Goal: Information Seeking & Learning: Learn about a topic

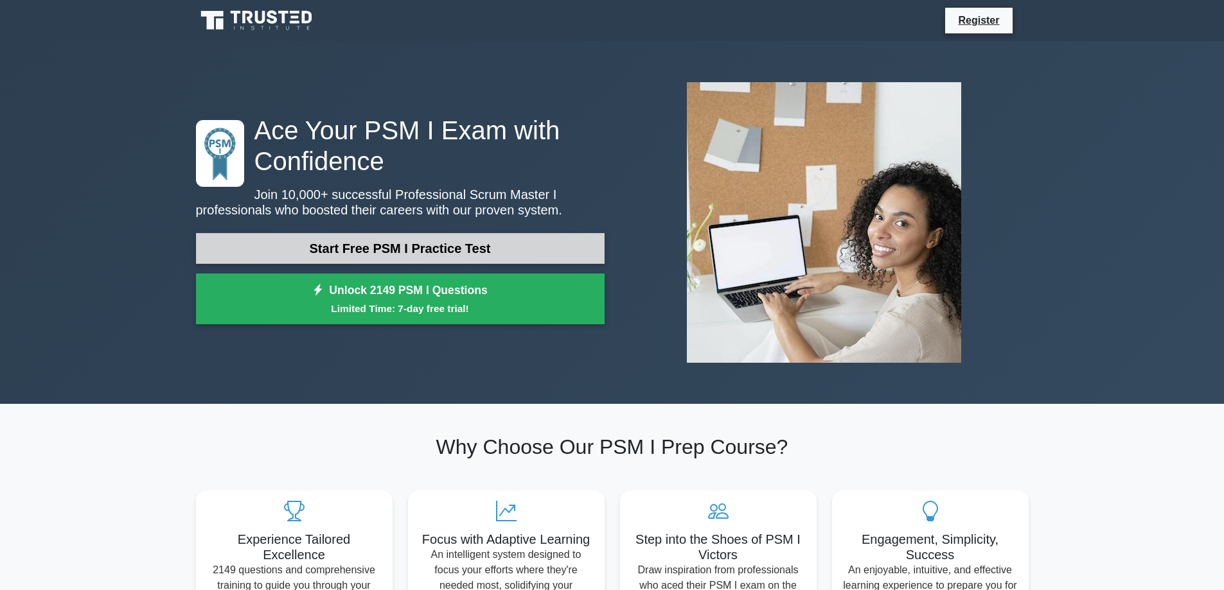
click at [502, 251] on link "Start Free PSM I Practice Test" at bounding box center [400, 248] width 409 height 31
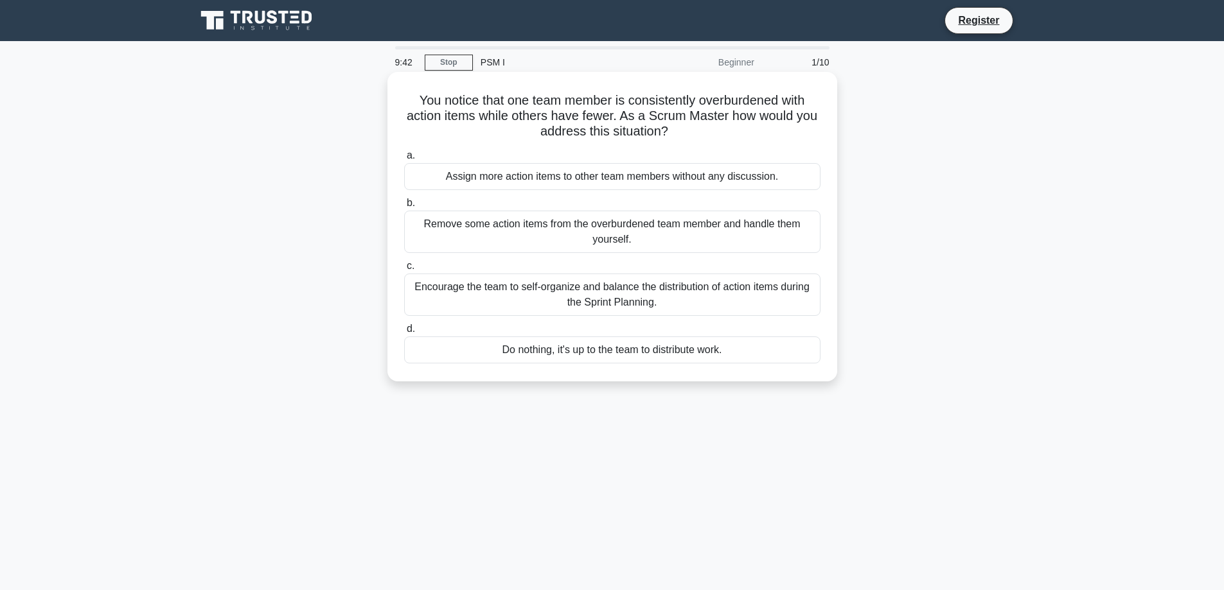
click at [666, 297] on div "Encourage the team to self-organize and balance the distribution of action item…" at bounding box center [612, 295] width 416 height 42
click at [404, 270] on input "c. Encourage the team to self-organize and balance the distribution of action i…" at bounding box center [404, 266] width 0 height 8
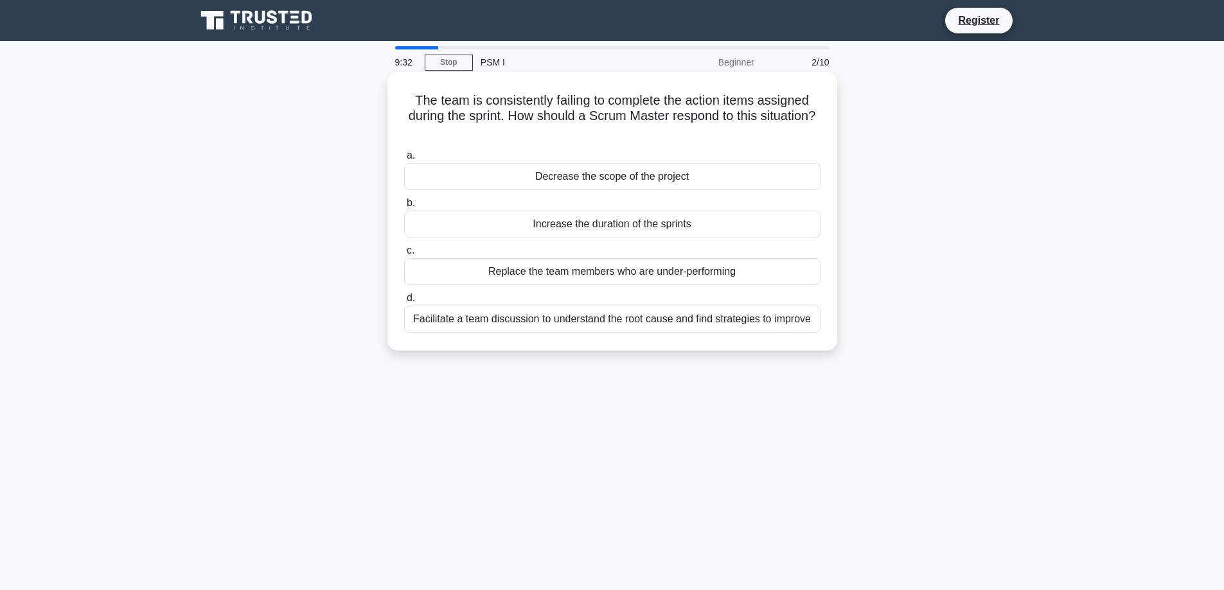
click at [665, 322] on div "Facilitate a team discussion to understand the root cause and find strategies t…" at bounding box center [612, 319] width 416 height 27
click at [404, 303] on input "d. Facilitate a team discussion to understand the root cause and find strategie…" at bounding box center [404, 298] width 0 height 8
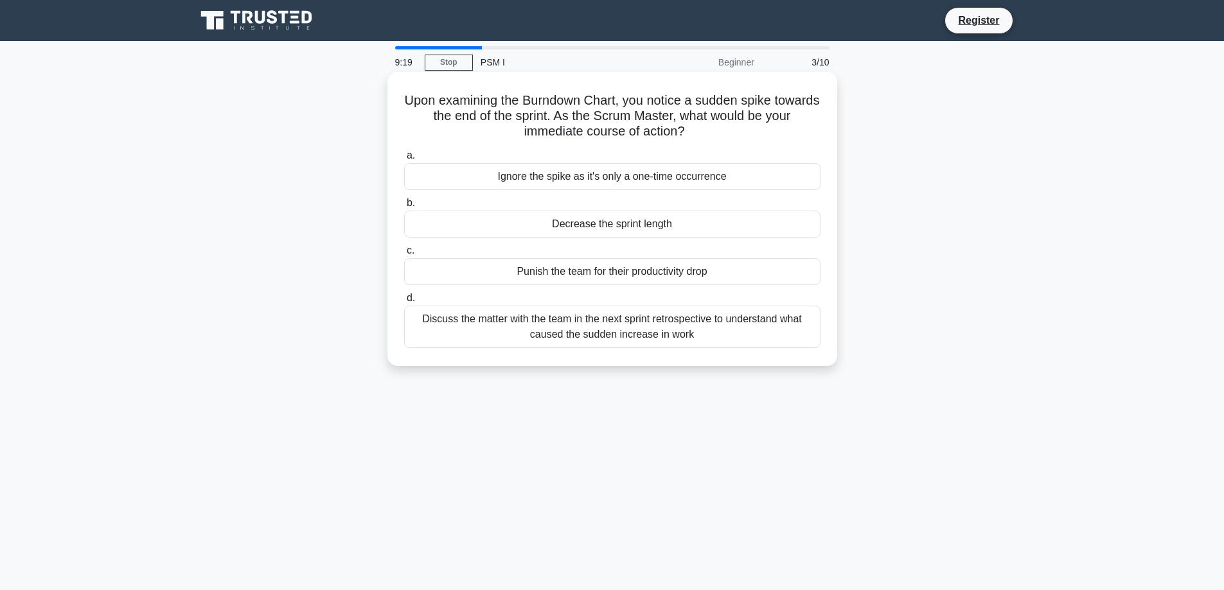
click at [732, 332] on div "Discuss the matter with the team in the next sprint retrospective to understand…" at bounding box center [612, 327] width 416 height 42
click at [404, 303] on input "d. Discuss the matter with the team in the next sprint retrospective to underst…" at bounding box center [404, 298] width 0 height 8
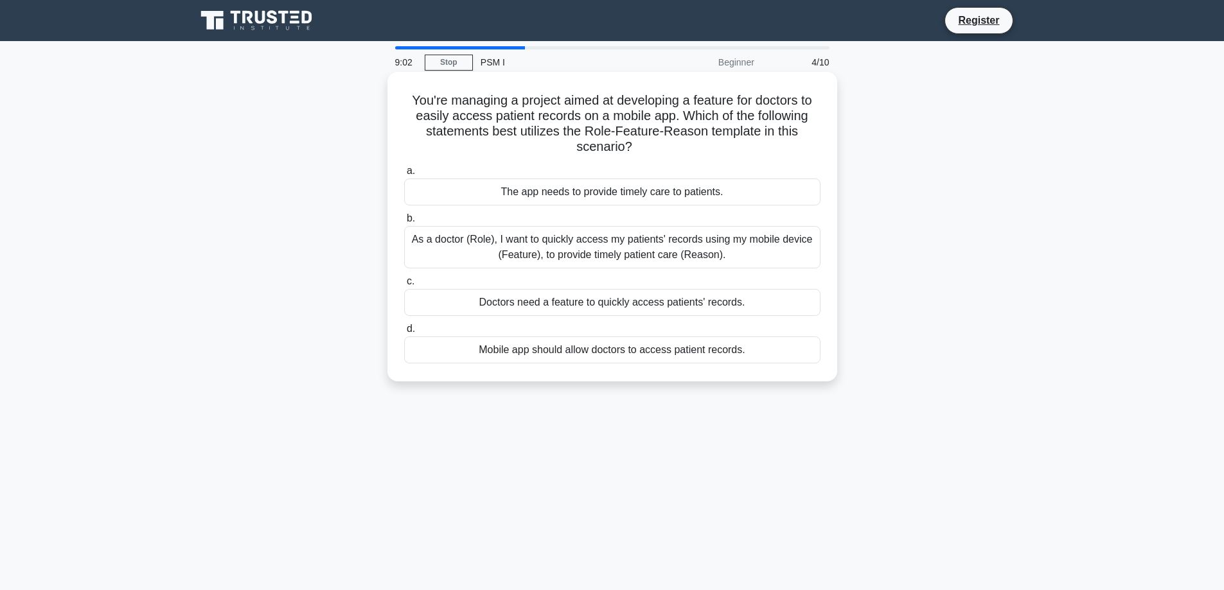
click at [635, 248] on div "As a doctor (Role), I want to quickly access my patients' records using my mobi…" at bounding box center [612, 247] width 416 height 42
click at [404, 223] on input "b. As a doctor (Role), I want to quickly access my patients' records using my m…" at bounding box center [404, 219] width 0 height 8
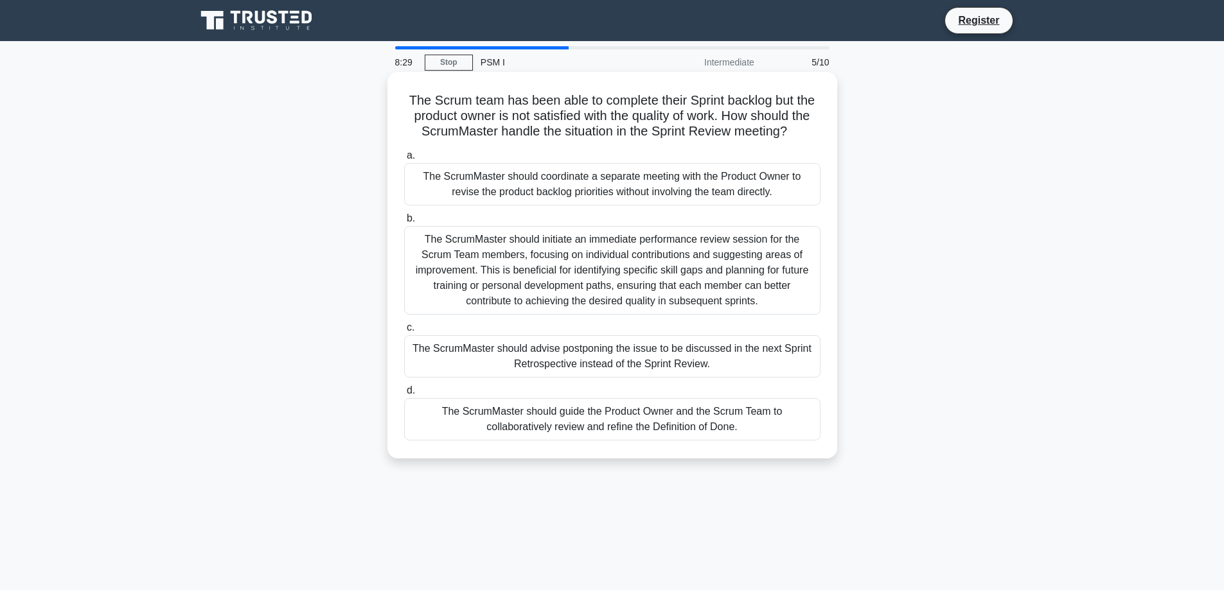
click at [704, 427] on div "The ScrumMaster should guide the Product Owner and the Scrum Team to collaborat…" at bounding box center [612, 419] width 416 height 42
click at [404, 395] on input "d. The ScrumMaster should guide the Product Owner and the Scrum Team to collabo…" at bounding box center [404, 391] width 0 height 8
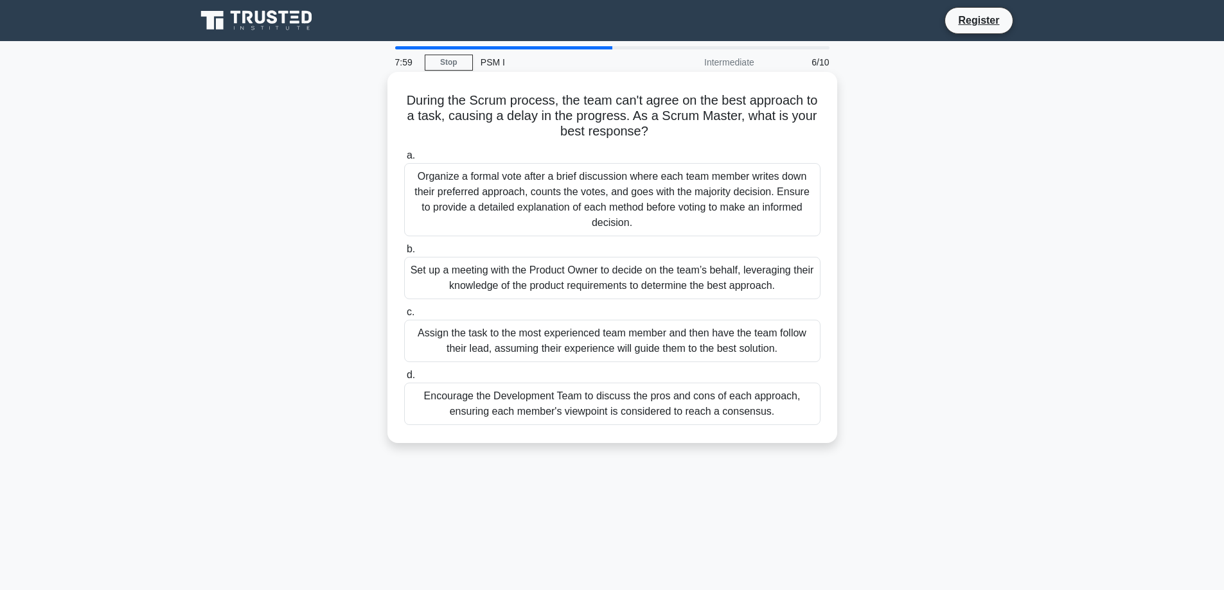
click at [736, 409] on div "Encourage the Development Team to discuss the pros and cons of each approach, e…" at bounding box center [612, 404] width 416 height 42
click at [404, 380] on input "d. Encourage the Development Team to discuss the pros and cons of each approach…" at bounding box center [404, 375] width 0 height 8
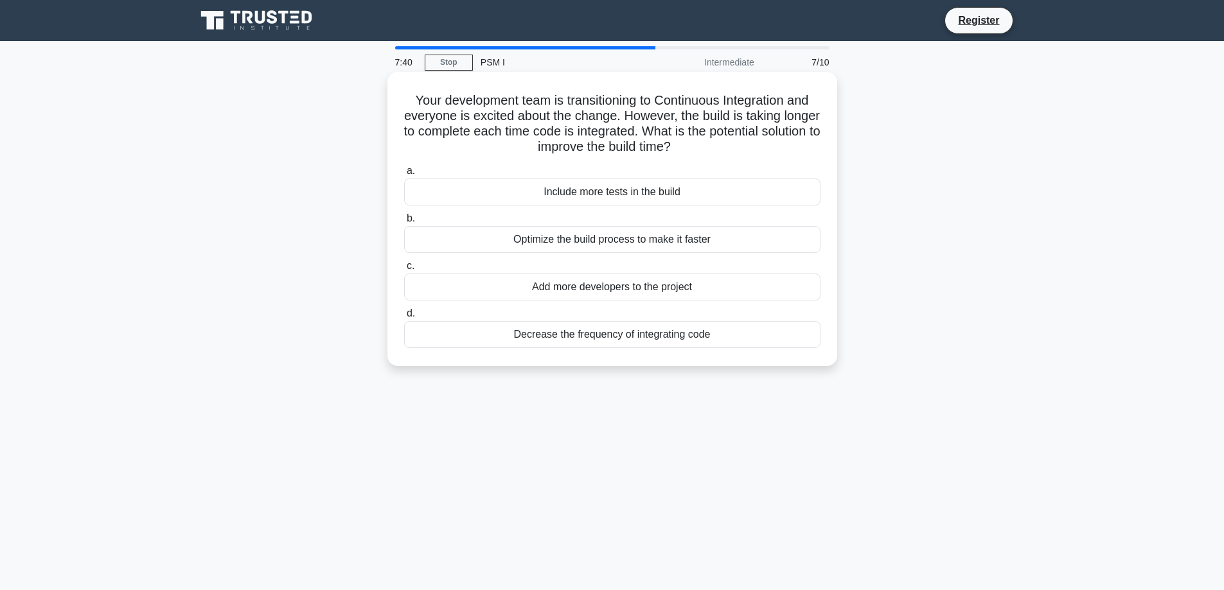
click at [755, 242] on div "Optimize the build process to make it faster" at bounding box center [612, 239] width 416 height 27
click at [404, 223] on input "b. Optimize the build process to make it faster" at bounding box center [404, 219] width 0 height 8
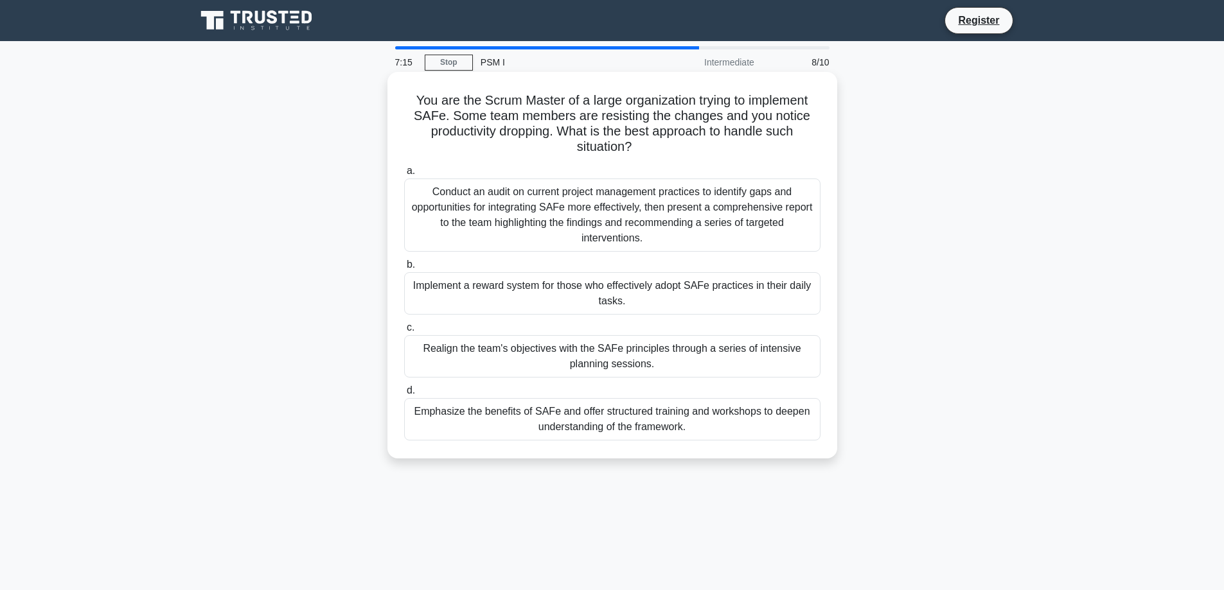
click at [736, 420] on div "Emphasize the benefits of SAFe and offer structured training and workshops to d…" at bounding box center [612, 419] width 416 height 42
click at [404, 395] on input "d. Emphasize the benefits of SAFe and offer structured training and workshops t…" at bounding box center [404, 391] width 0 height 8
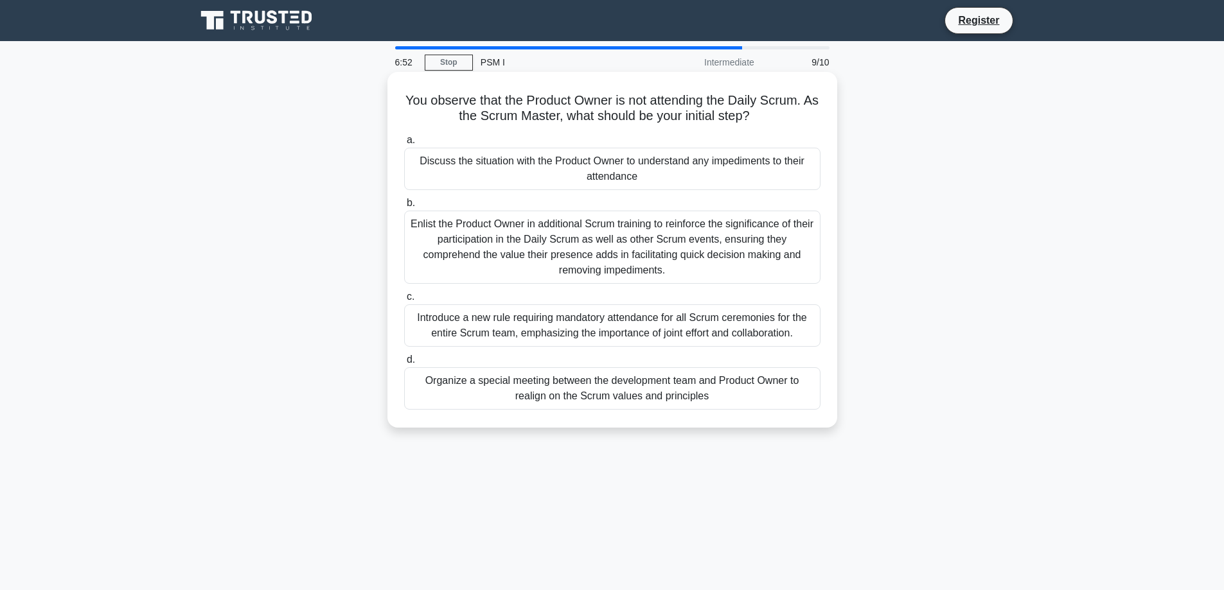
click at [749, 393] on div "Organize a special meeting between the development team and Product Owner to re…" at bounding box center [612, 389] width 416 height 42
click at [404, 364] on input "d. Organize a special meeting between the development team and Product Owner to…" at bounding box center [404, 360] width 0 height 8
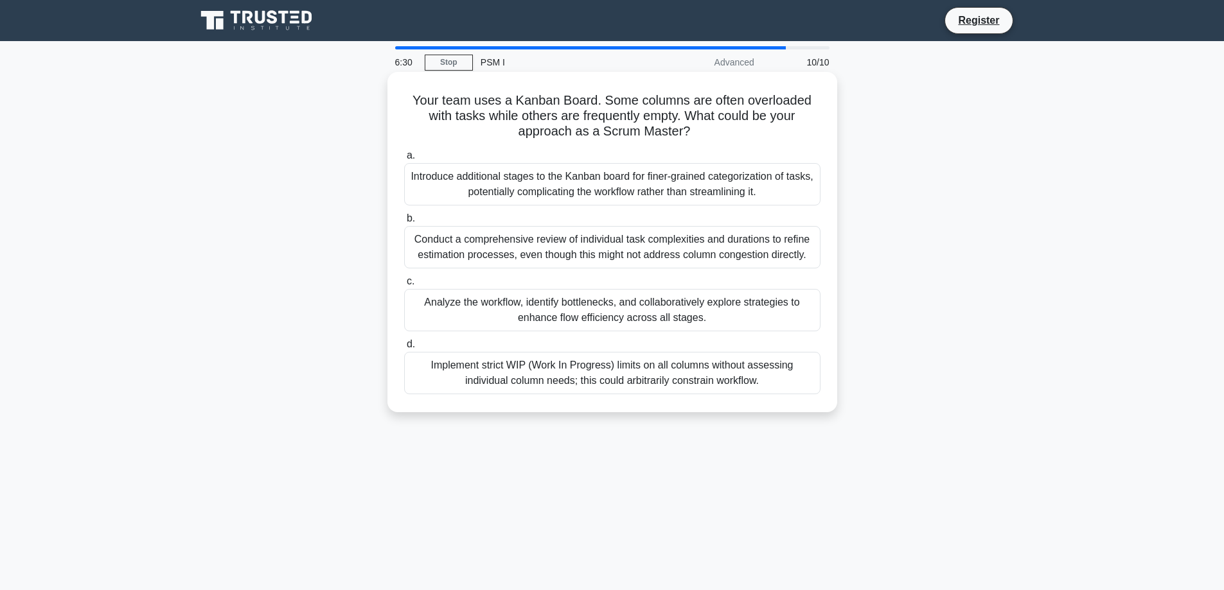
click at [723, 310] on div "Analyze the workflow, identify bottlenecks, and collaboratively explore strateg…" at bounding box center [612, 310] width 416 height 42
click at [404, 286] on input "c. Analyze the workflow, identify bottlenecks, and collaboratively explore stra…" at bounding box center [404, 282] width 0 height 8
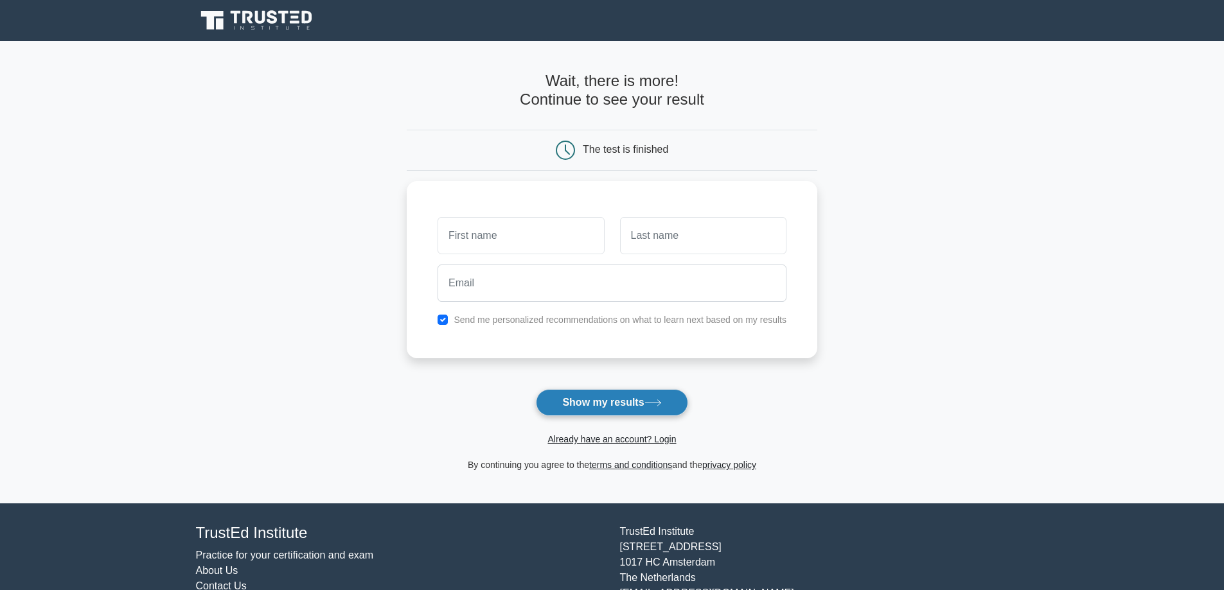
click at [651, 402] on icon at bounding box center [652, 403] width 17 height 7
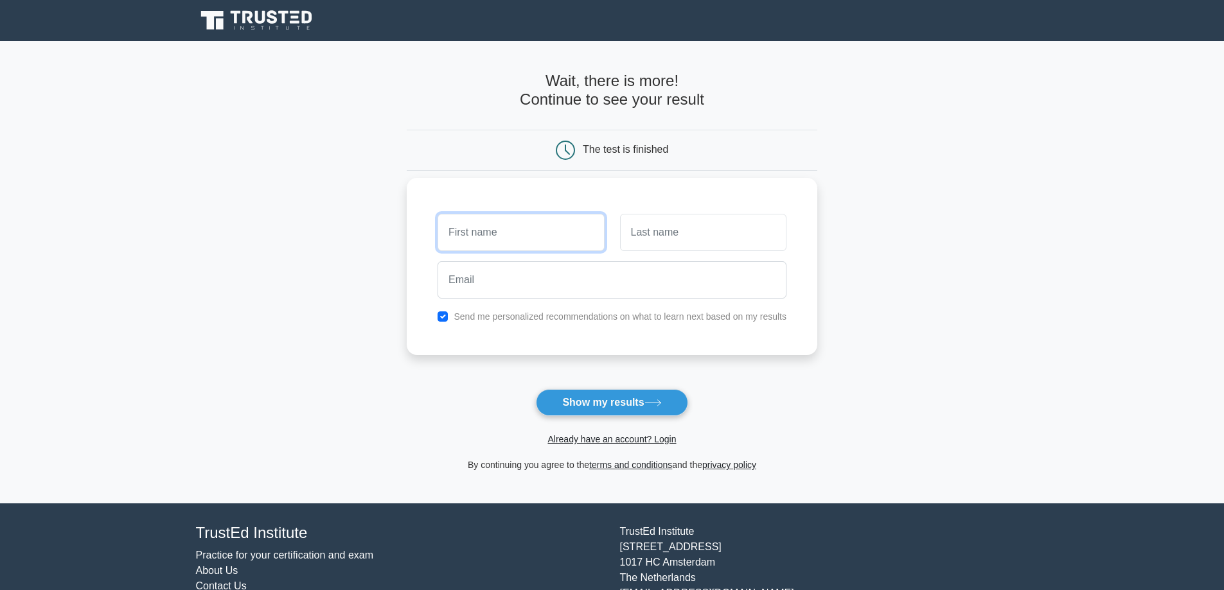
click at [502, 240] on input "text" at bounding box center [521, 232] width 166 height 37
type input "Sébastien"
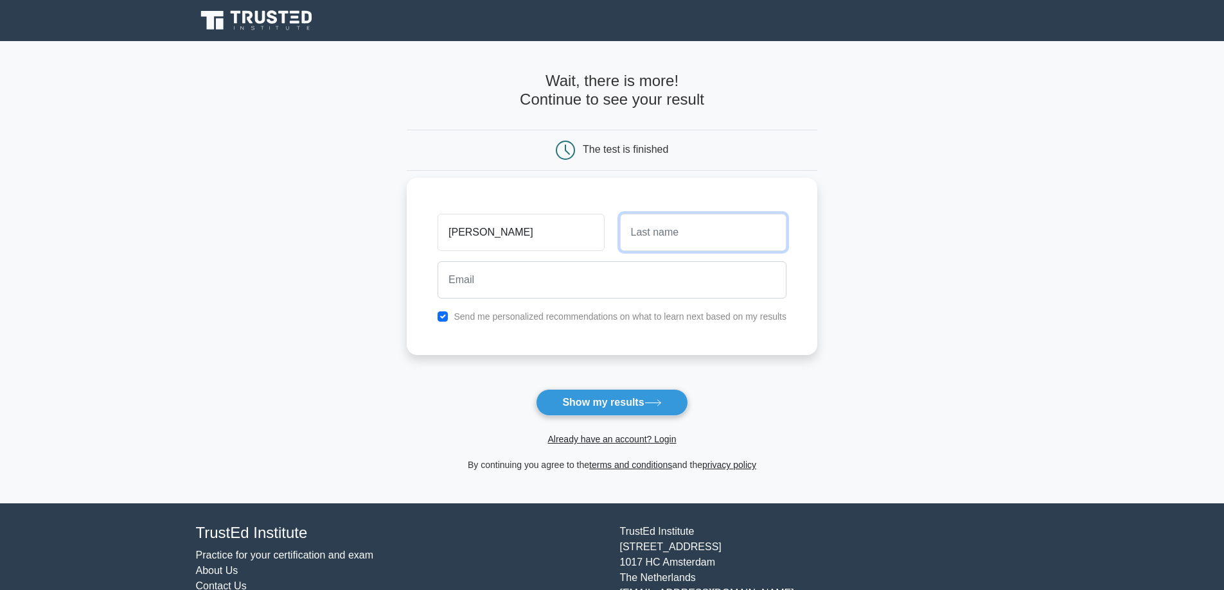
click at [656, 236] on input "text" at bounding box center [703, 232] width 166 height 37
type input "Stillittano"
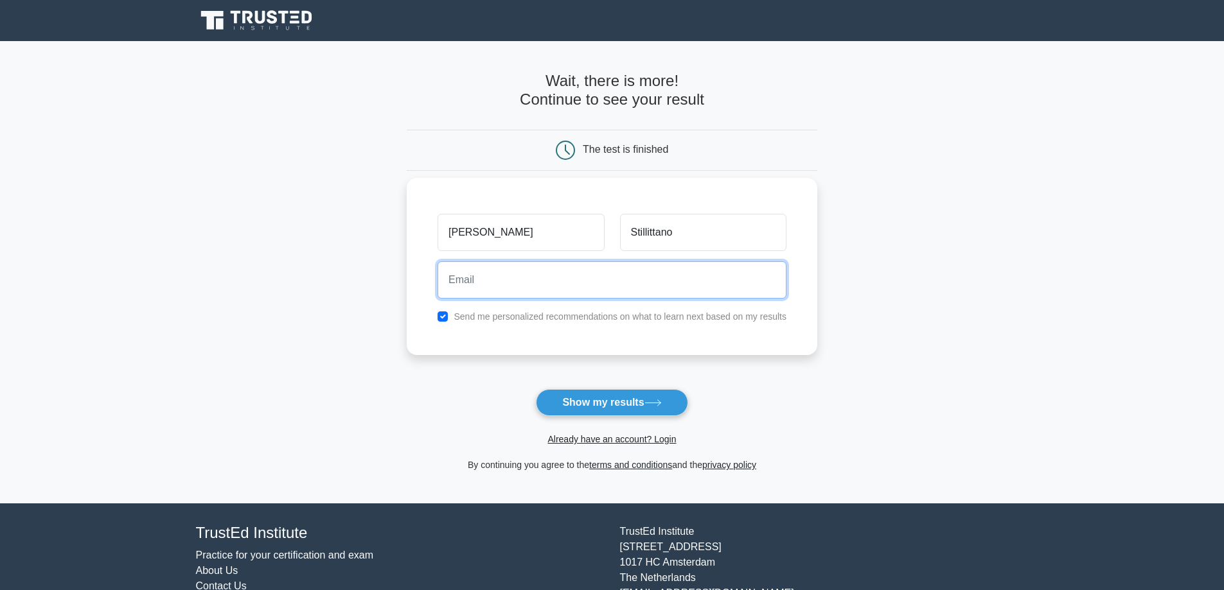
click at [601, 285] on input "email" at bounding box center [612, 280] width 349 height 37
type input "seb.stillittano@yahoo.fr"
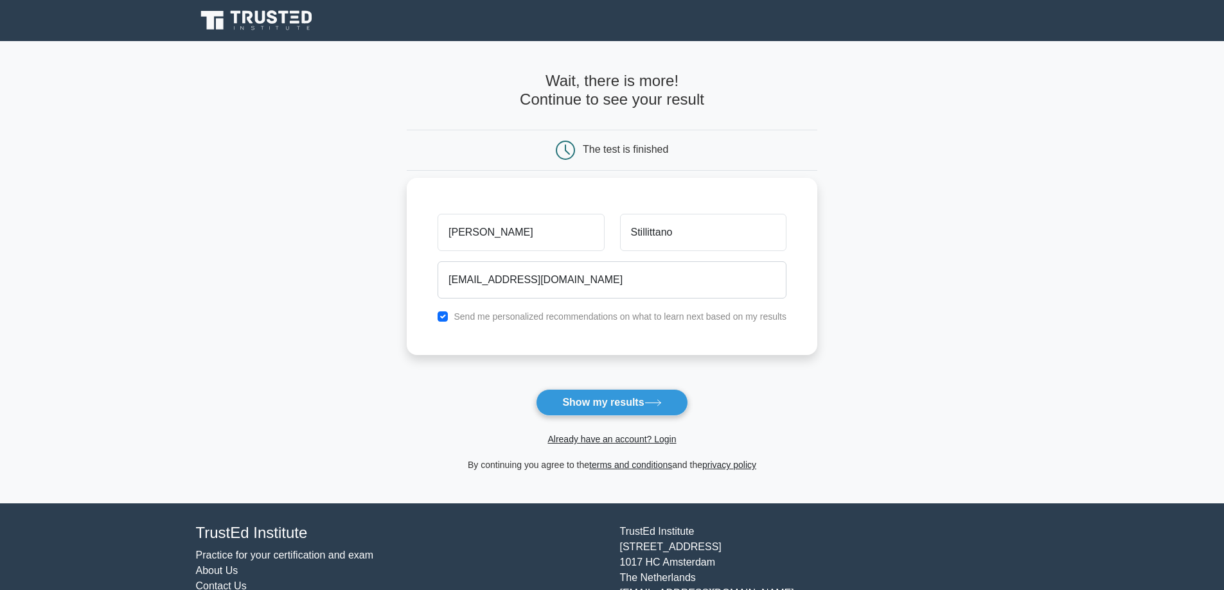
click at [596, 318] on label "Send me personalized recommendations on what to learn next based on my results" at bounding box center [620, 317] width 333 height 10
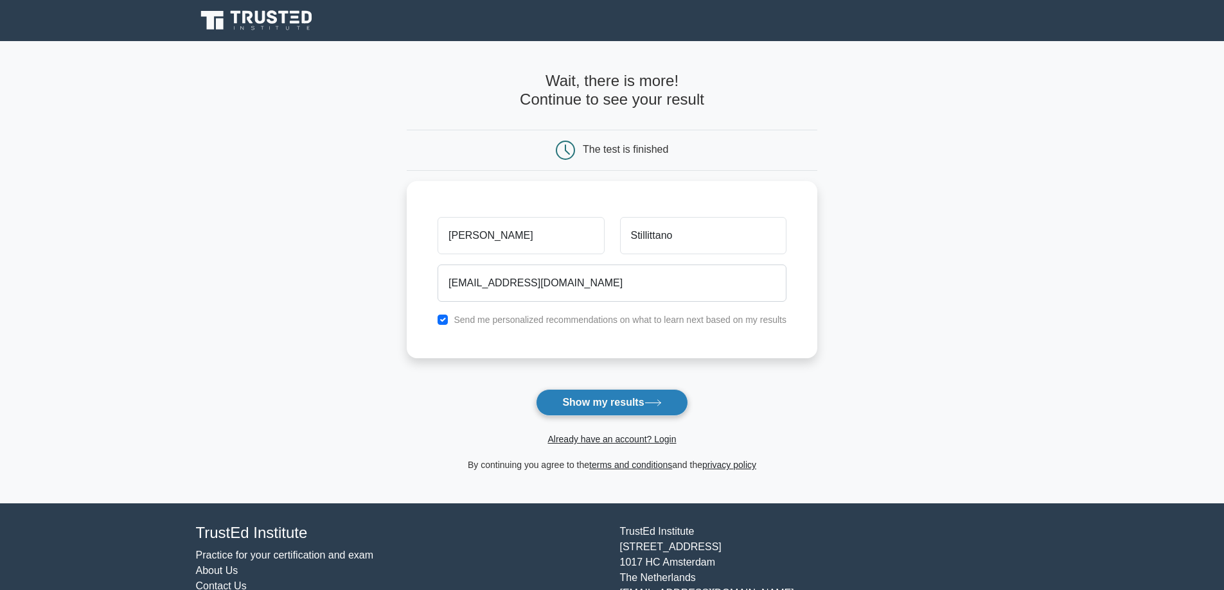
click at [617, 407] on button "Show my results" at bounding box center [612, 402] width 152 height 27
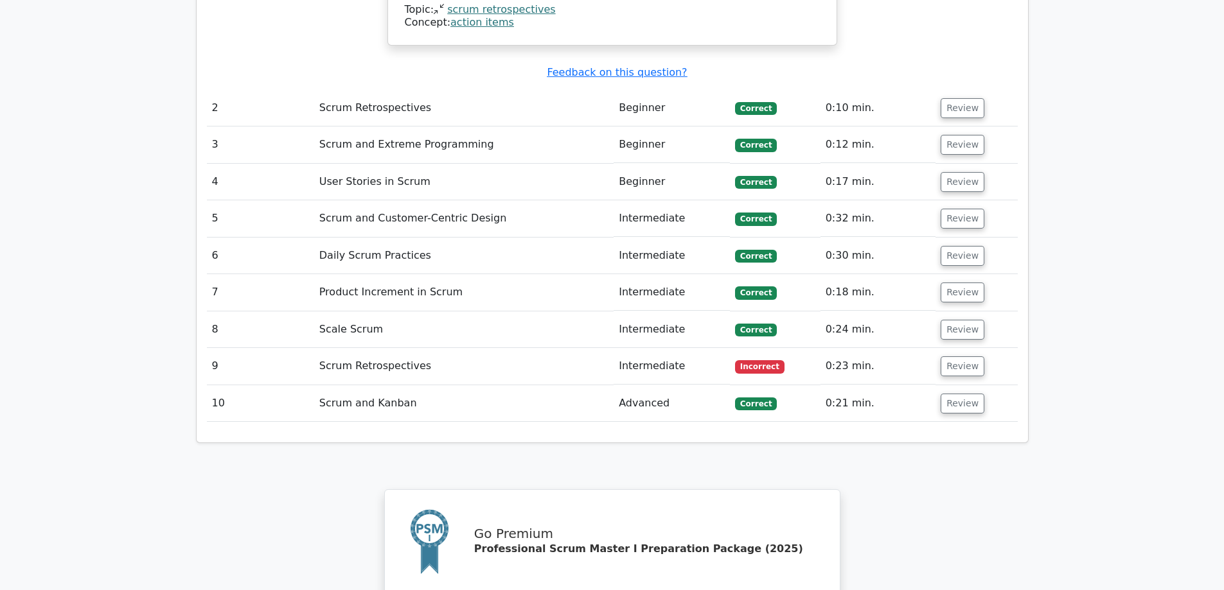
scroll to position [1712, 0]
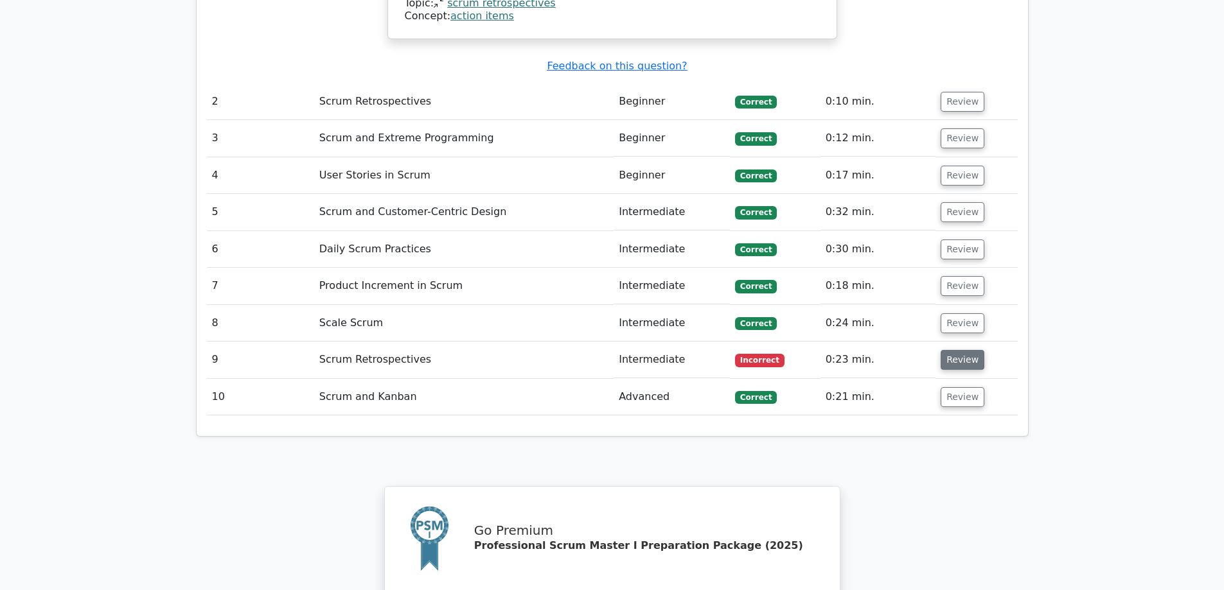
click at [957, 350] on button "Review" at bounding box center [963, 360] width 44 height 20
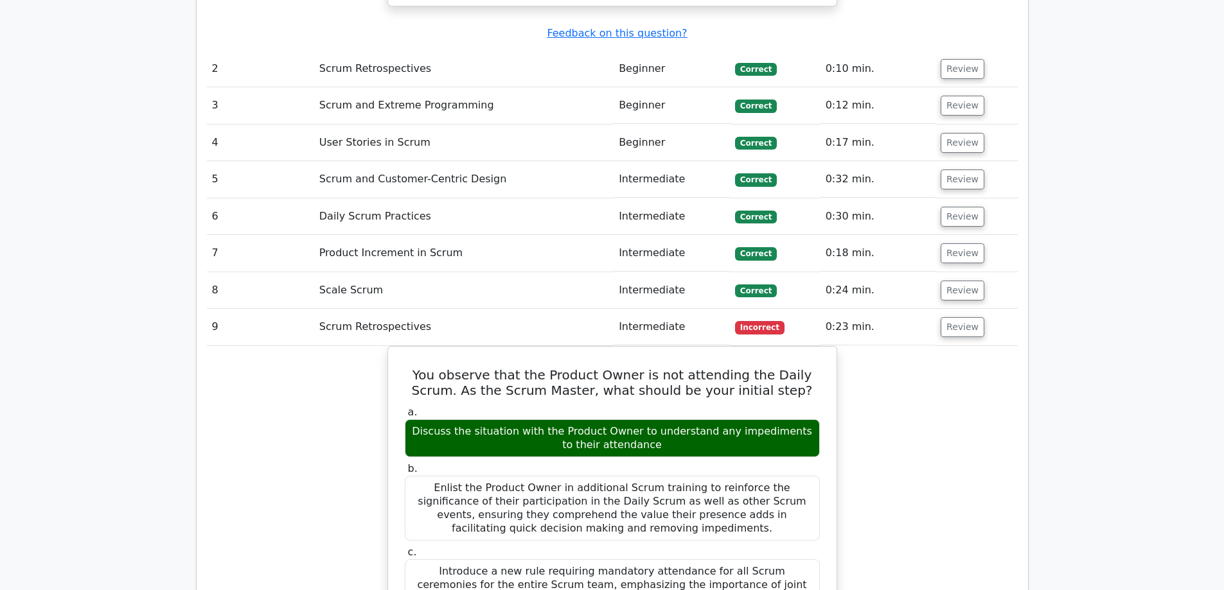
scroll to position [1841, 0]
